Goal: Task Accomplishment & Management: Manage account settings

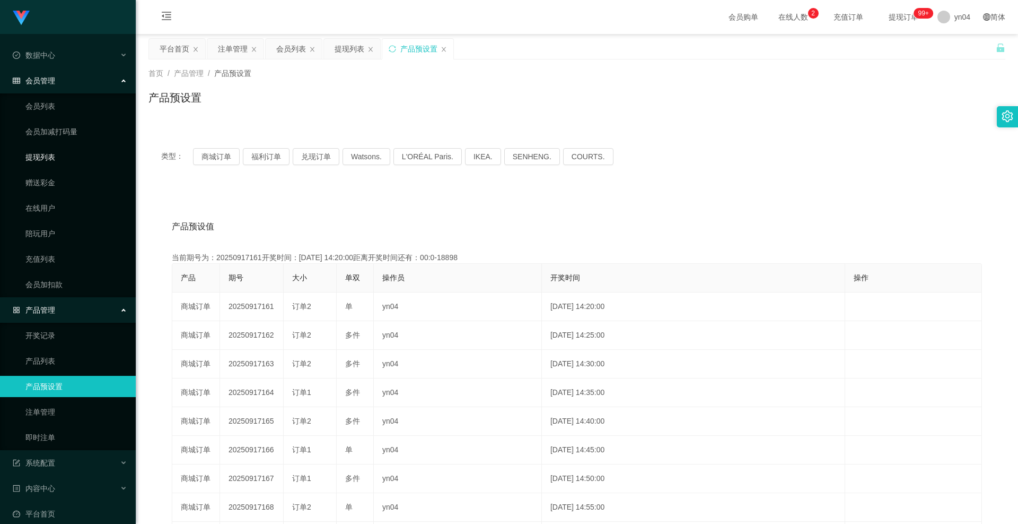
click at [62, 158] on link "提现列表" at bounding box center [76, 156] width 102 height 21
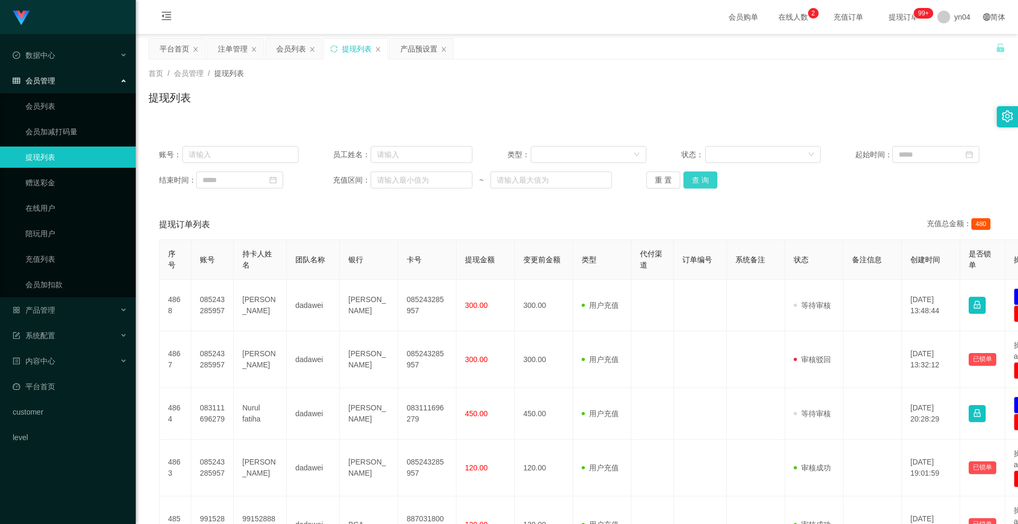
click at [714, 178] on button "查 询" at bounding box center [701, 179] width 34 height 17
click at [714, 178] on div "重 置 查 询" at bounding box center [717, 179] width 140 height 17
click at [714, 178] on button "查 询" at bounding box center [707, 179] width 46 height 17
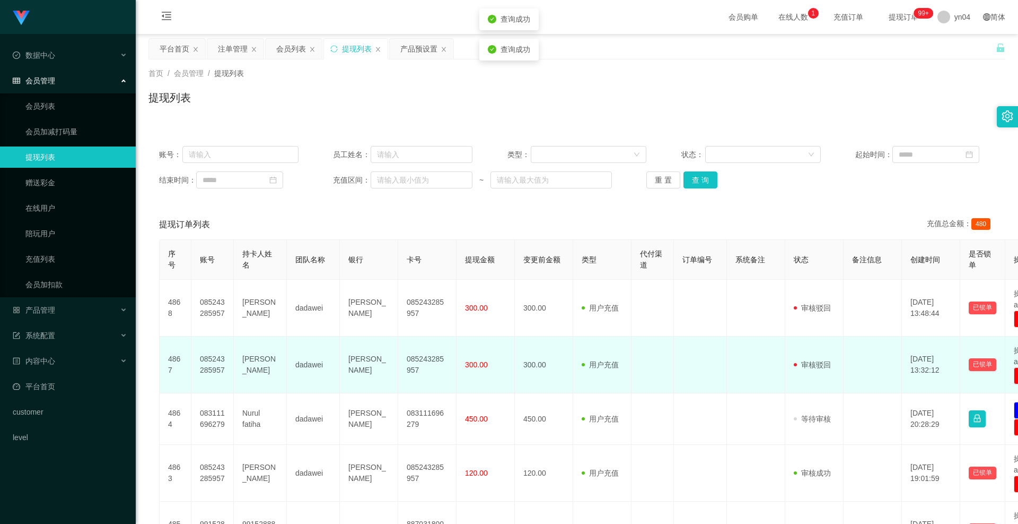
click at [193, 359] on td "085243285957" at bounding box center [212, 364] width 42 height 57
copy td "085243285957"
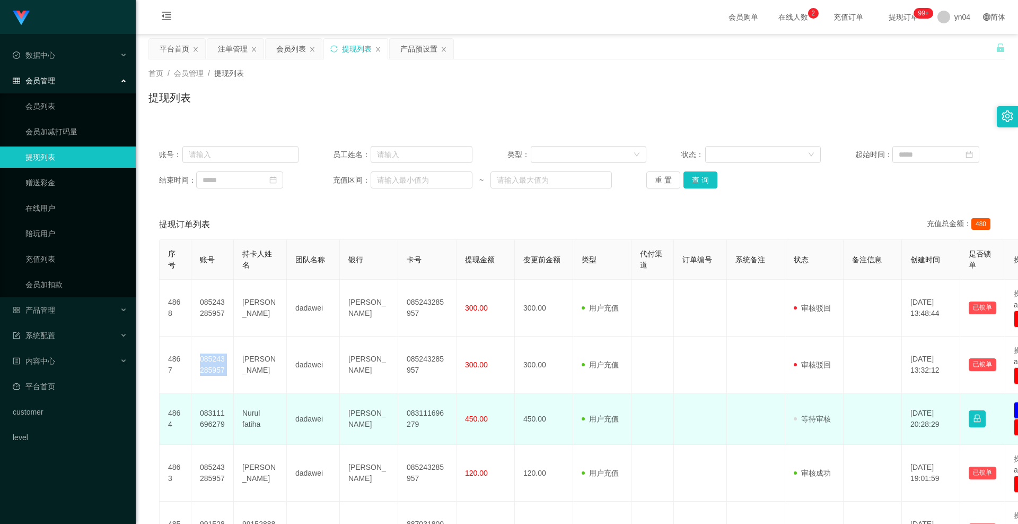
click at [216, 412] on td "083111696279" at bounding box center [212, 418] width 42 height 51
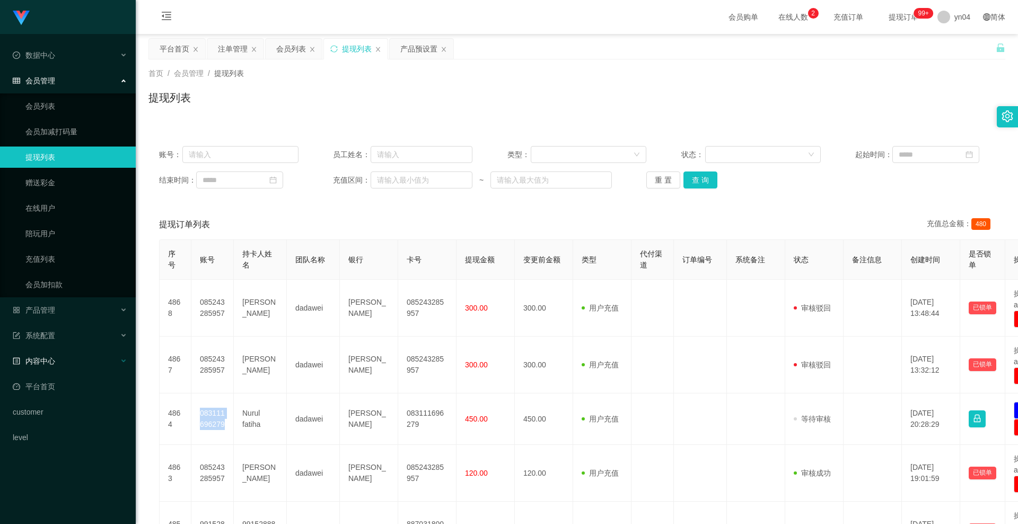
copy td "083111696279"
